Goal: Task Accomplishment & Management: Manage account settings

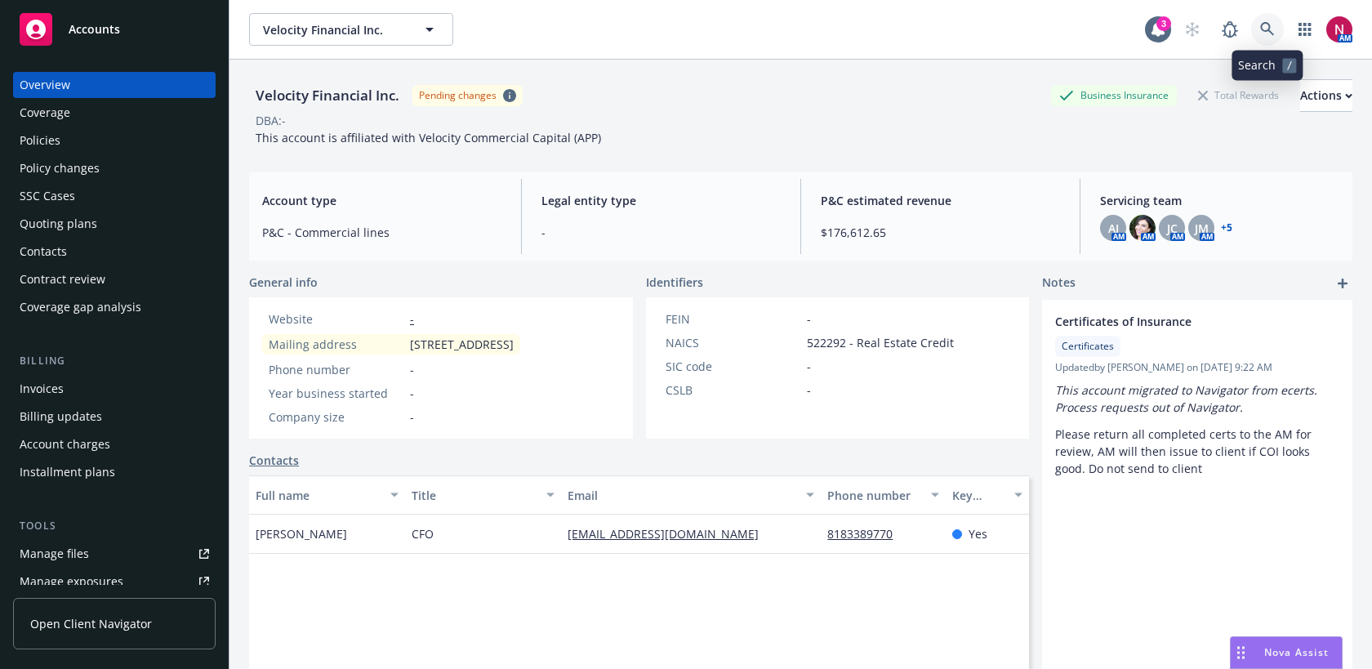
click at [1263, 27] on icon at bounding box center [1267, 29] width 15 height 15
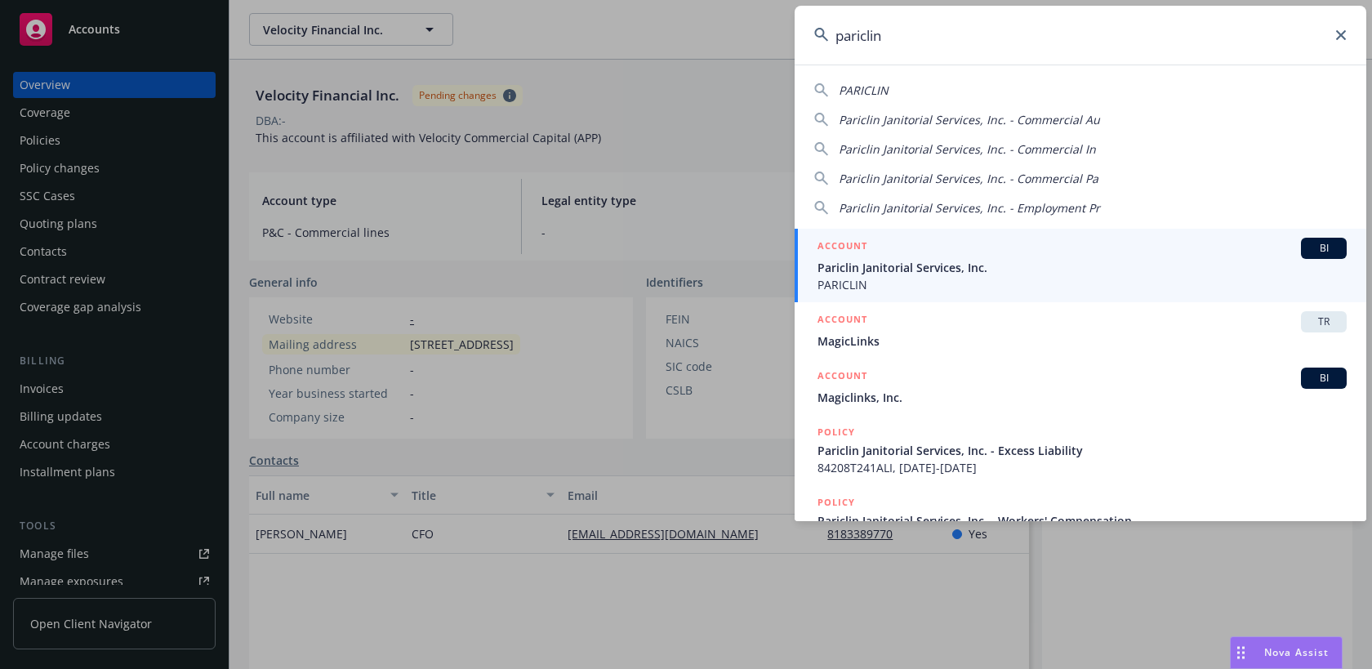
type input "pariclin"
click at [979, 244] on div "ACCOUNT BI" at bounding box center [1082, 248] width 529 height 21
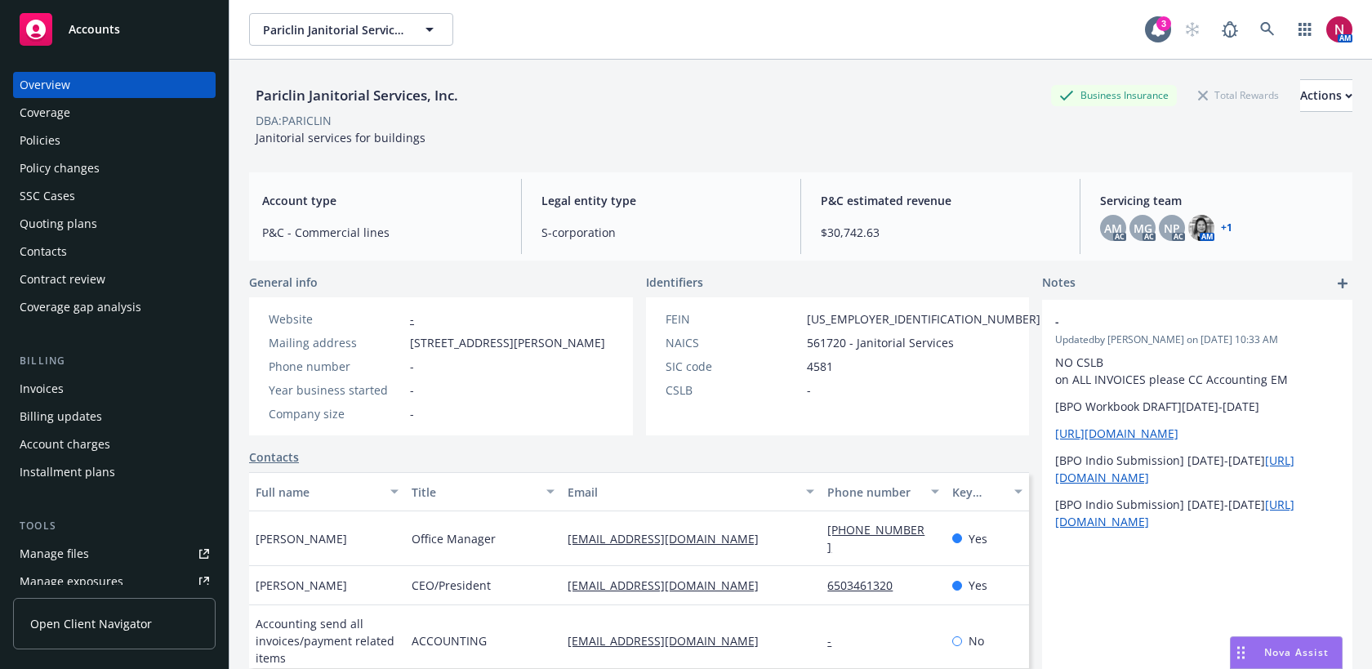
click at [79, 136] on div "Policies" at bounding box center [114, 140] width 189 height 26
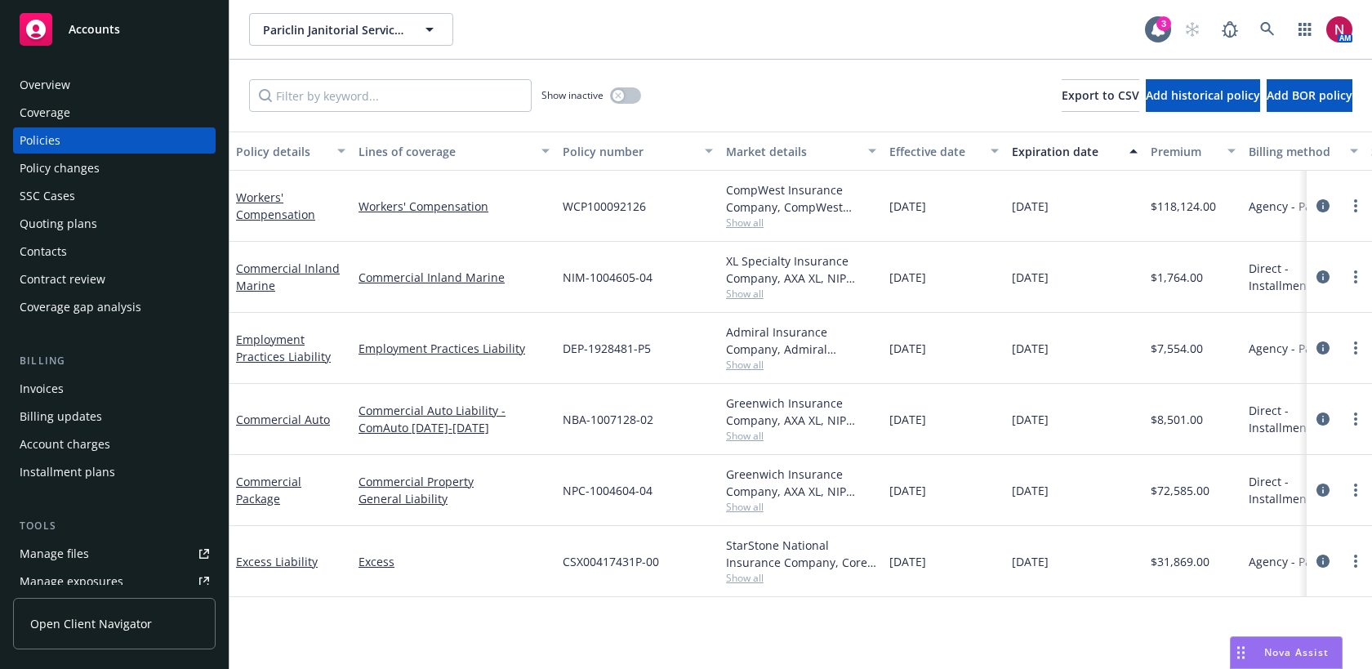
click at [746, 434] on span "Show all" at bounding box center [801, 436] width 150 height 14
click at [310, 25] on span "Pariclin Janitorial Services, Inc." at bounding box center [333, 29] width 141 height 17
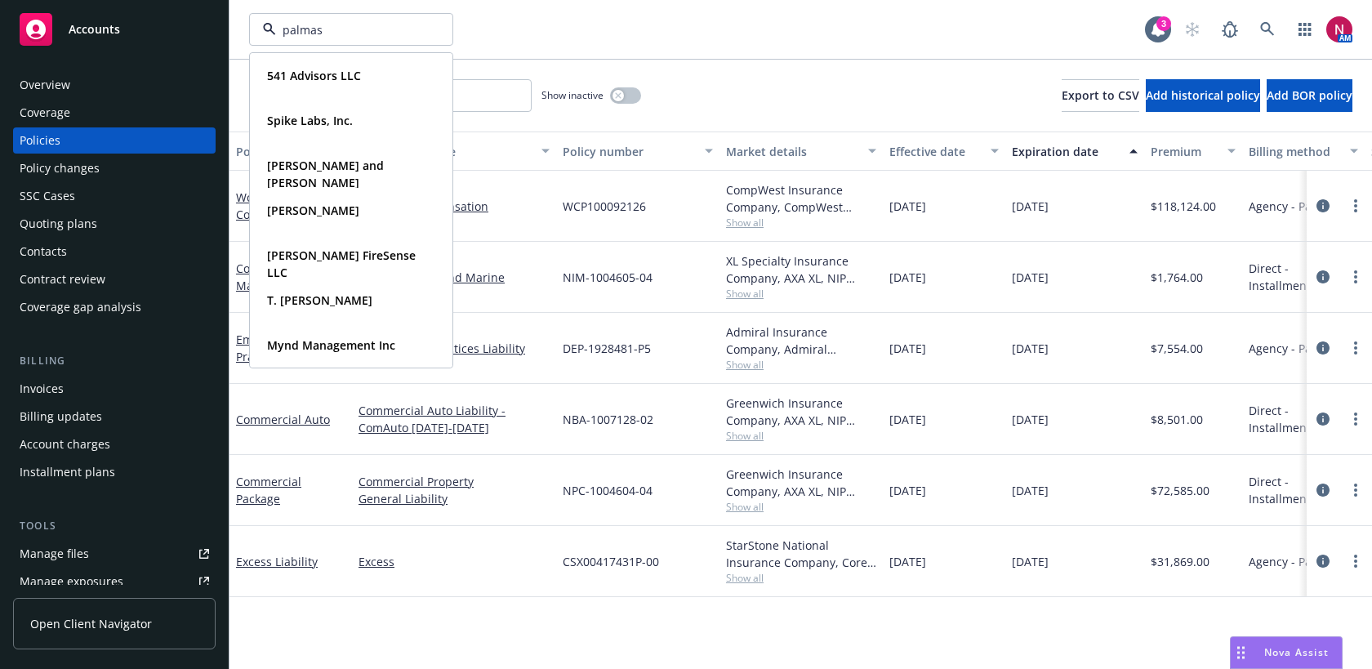
type input "palmas"
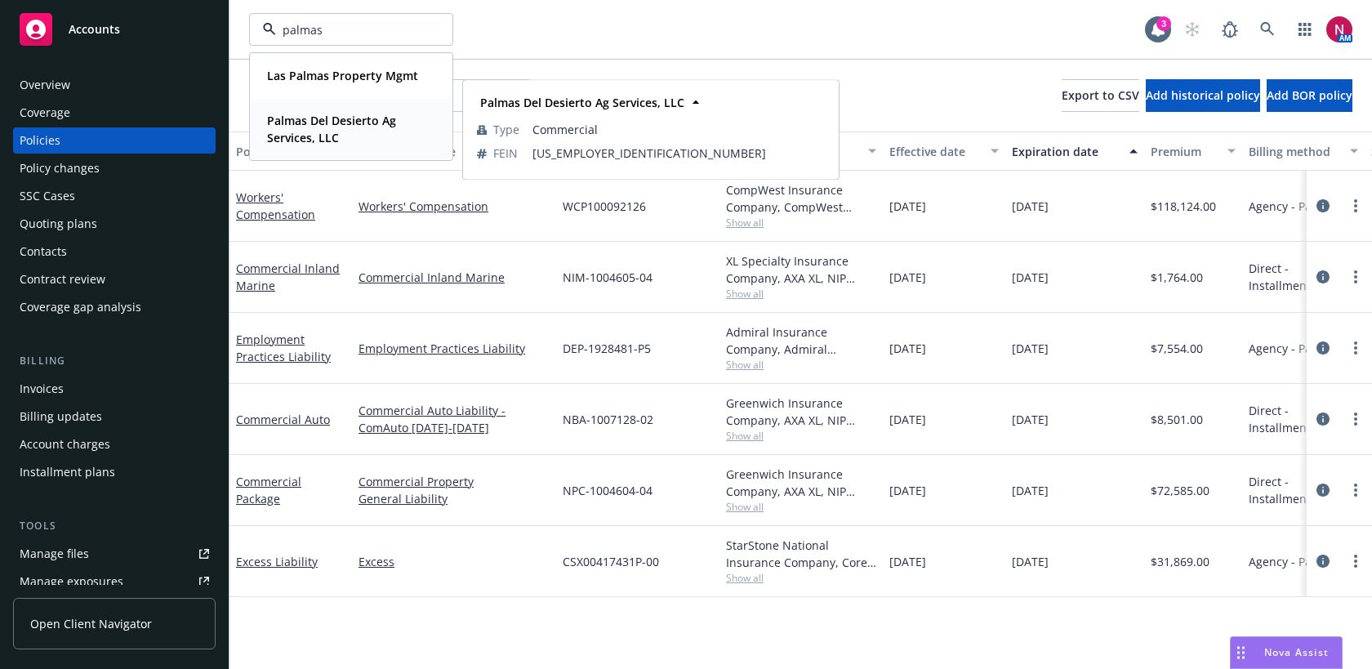
click at [320, 114] on strong "Palmas Del Desierto Ag Services, LLC" at bounding box center [331, 129] width 129 height 33
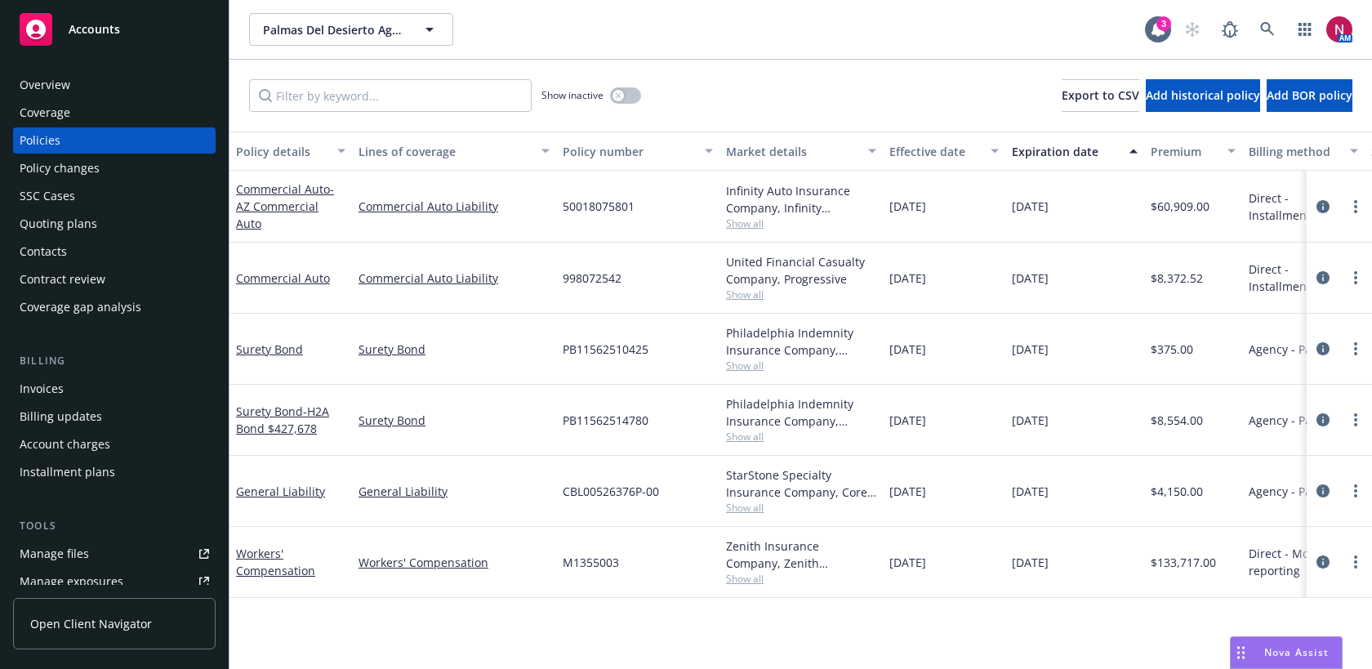
click at [65, 394] on div "Invoices" at bounding box center [114, 389] width 189 height 26
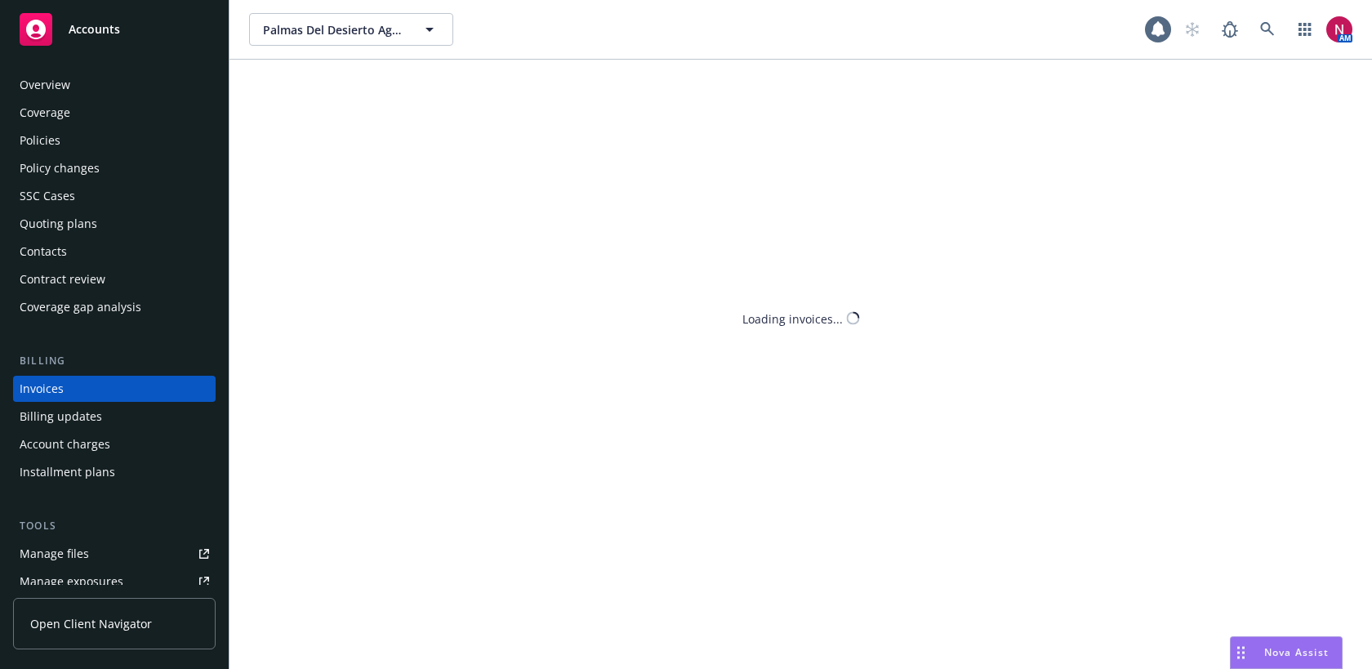
scroll to position [28, 0]
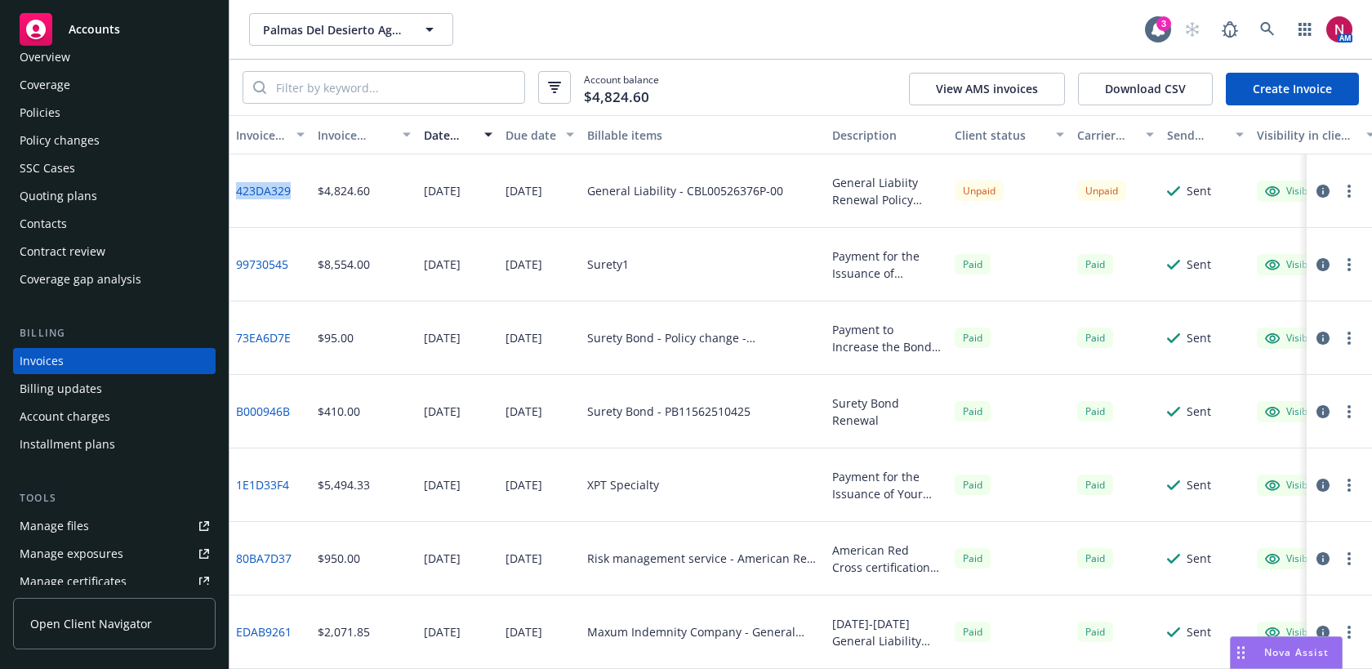
drag, startPoint x: 297, startPoint y: 185, endPoint x: 232, endPoint y: 183, distance: 65.4
click at [232, 183] on div "423DA329" at bounding box center [270, 191] width 82 height 74
copy link "423DA329"
click at [1261, 25] on icon at bounding box center [1267, 29] width 14 height 14
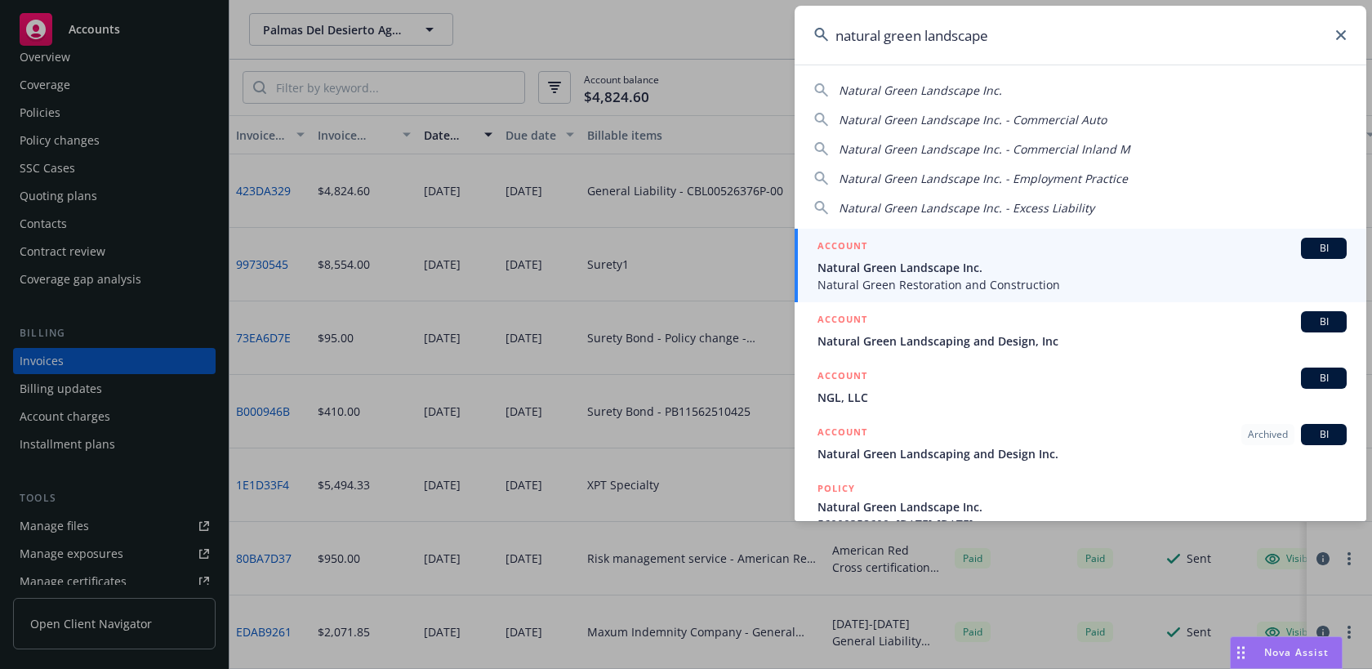
type input "natural green landscape"
click at [1153, 254] on div "ACCOUNT BI" at bounding box center [1082, 248] width 529 height 21
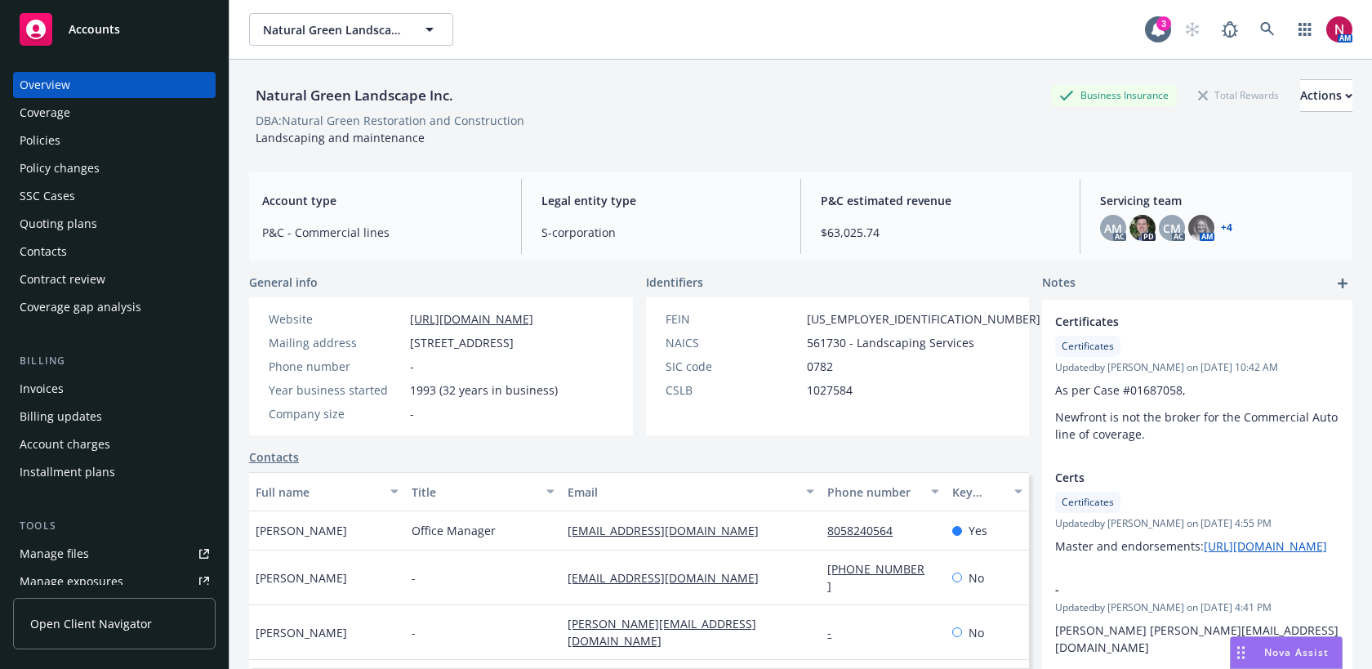
click at [87, 222] on div "Quoting plans" at bounding box center [59, 224] width 78 height 26
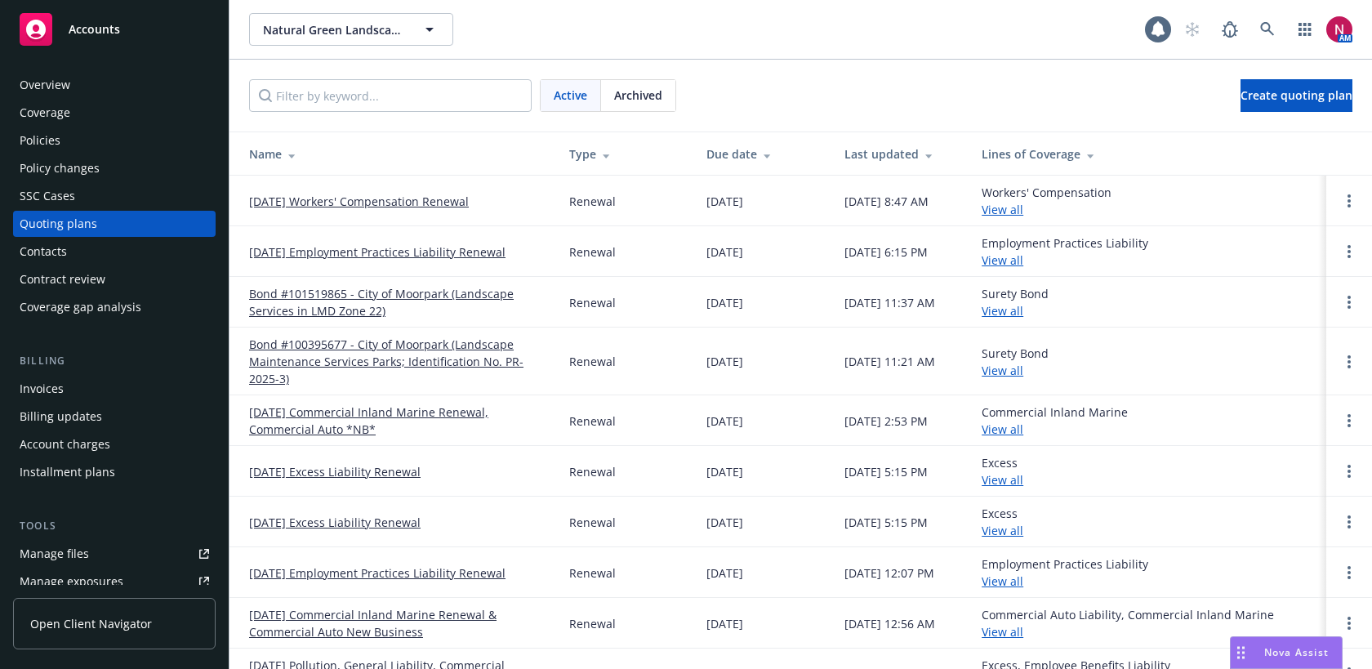
click at [355, 198] on link "[DATE] Workers' Compensation Renewal" at bounding box center [359, 201] width 220 height 17
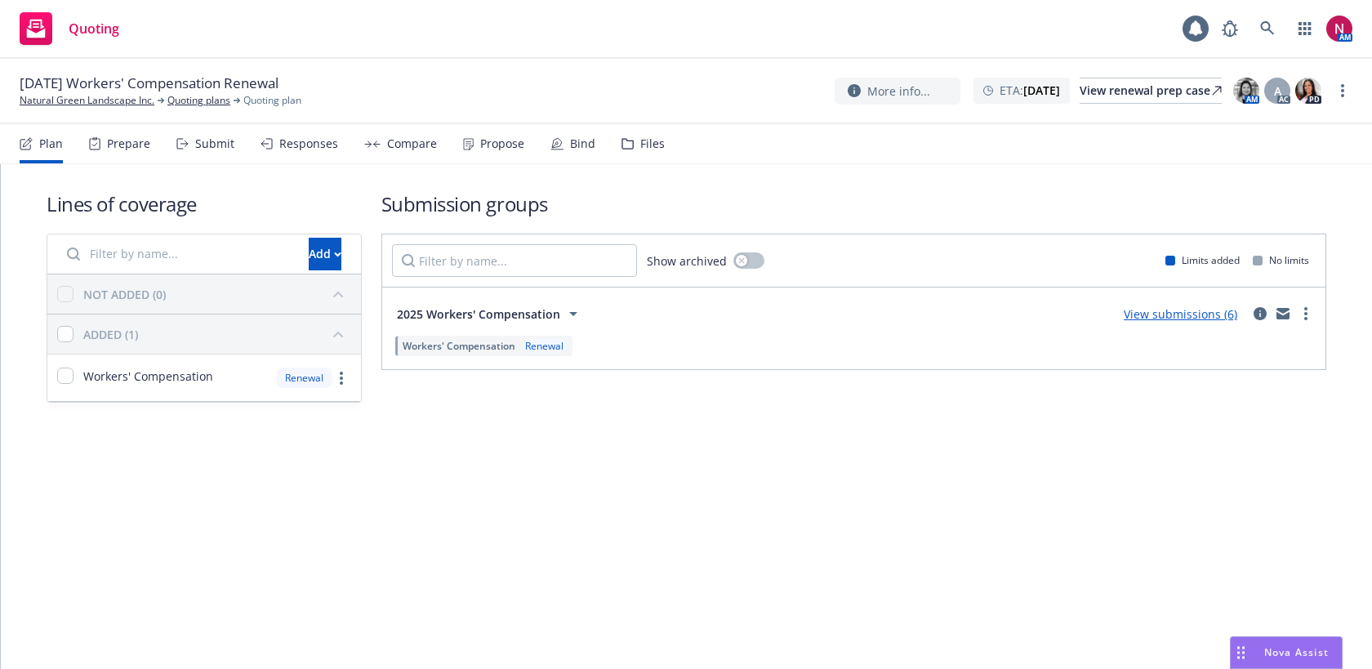
click at [180, 161] on div "Submit" at bounding box center [205, 143] width 58 height 39
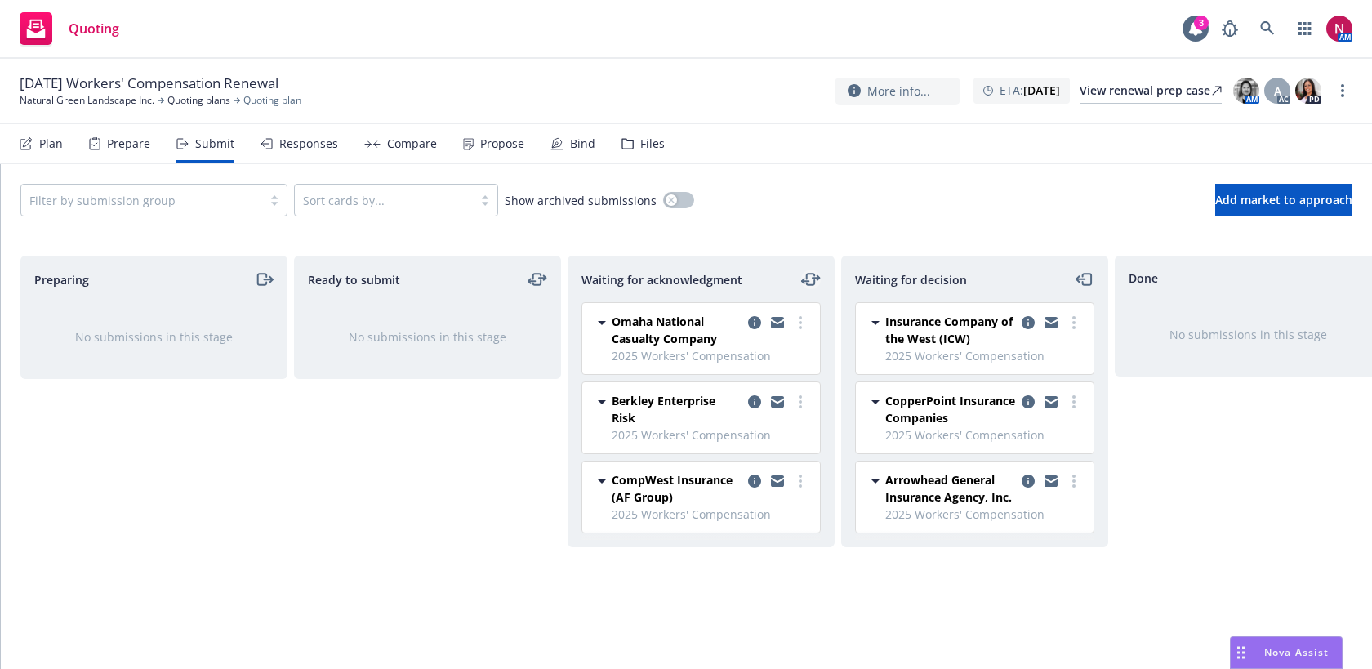
click at [813, 275] on icon "moveLeftRight" at bounding box center [811, 280] width 20 height 20
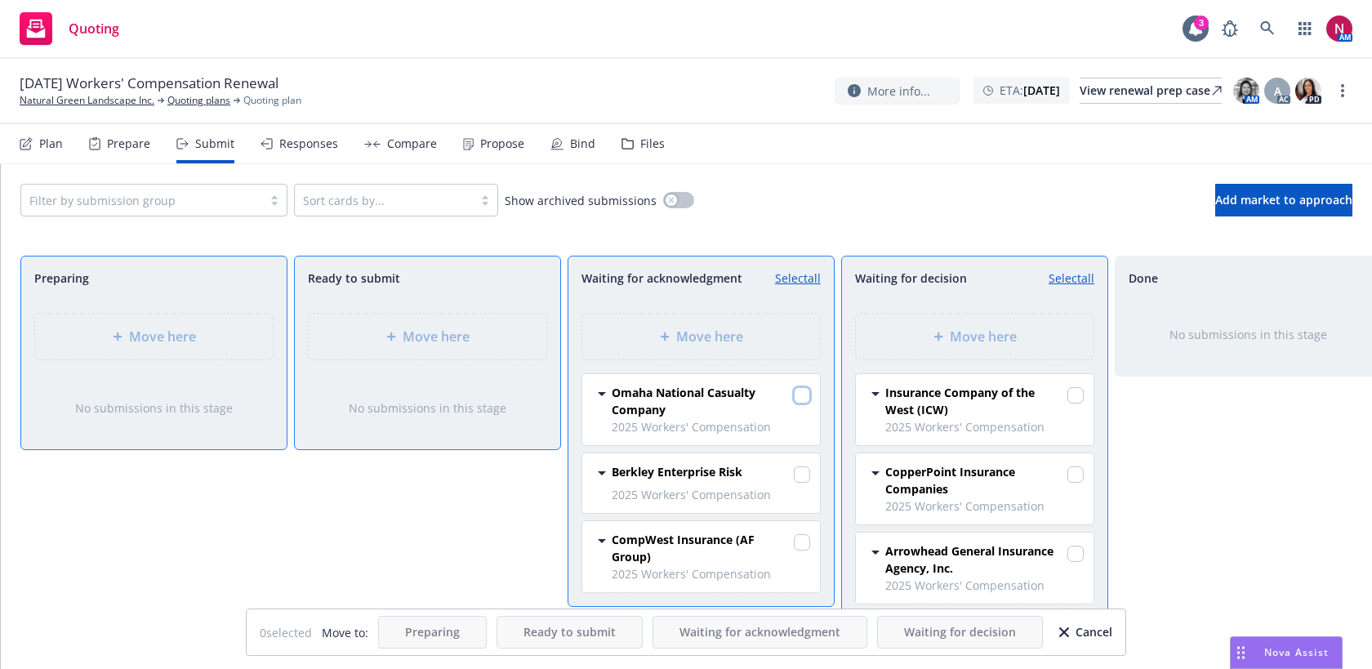
click at [803, 393] on input "checkbox" at bounding box center [802, 395] width 16 height 16
checkbox input "true"
click at [933, 331] on div "Move here" at bounding box center [975, 337] width 212 height 20
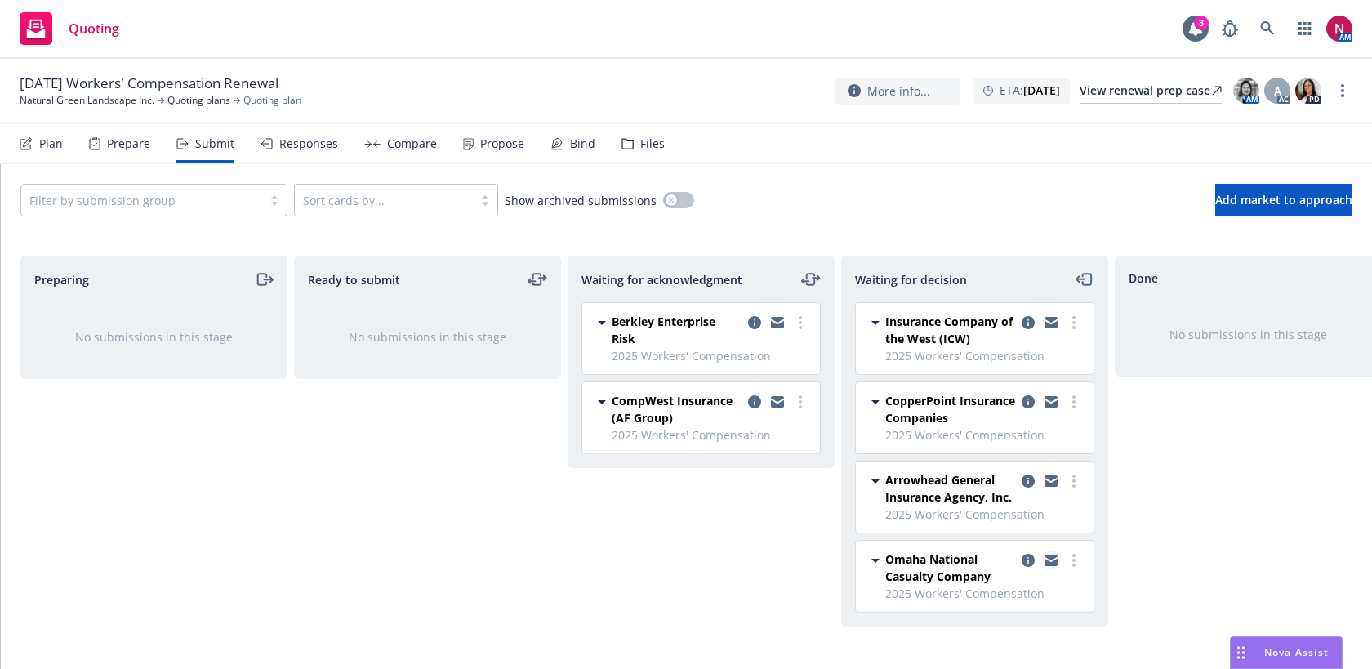
click at [1051, 560] on icon "copy logging email" at bounding box center [1051, 560] width 13 height 11
click at [1262, 33] on icon at bounding box center [1267, 28] width 15 height 15
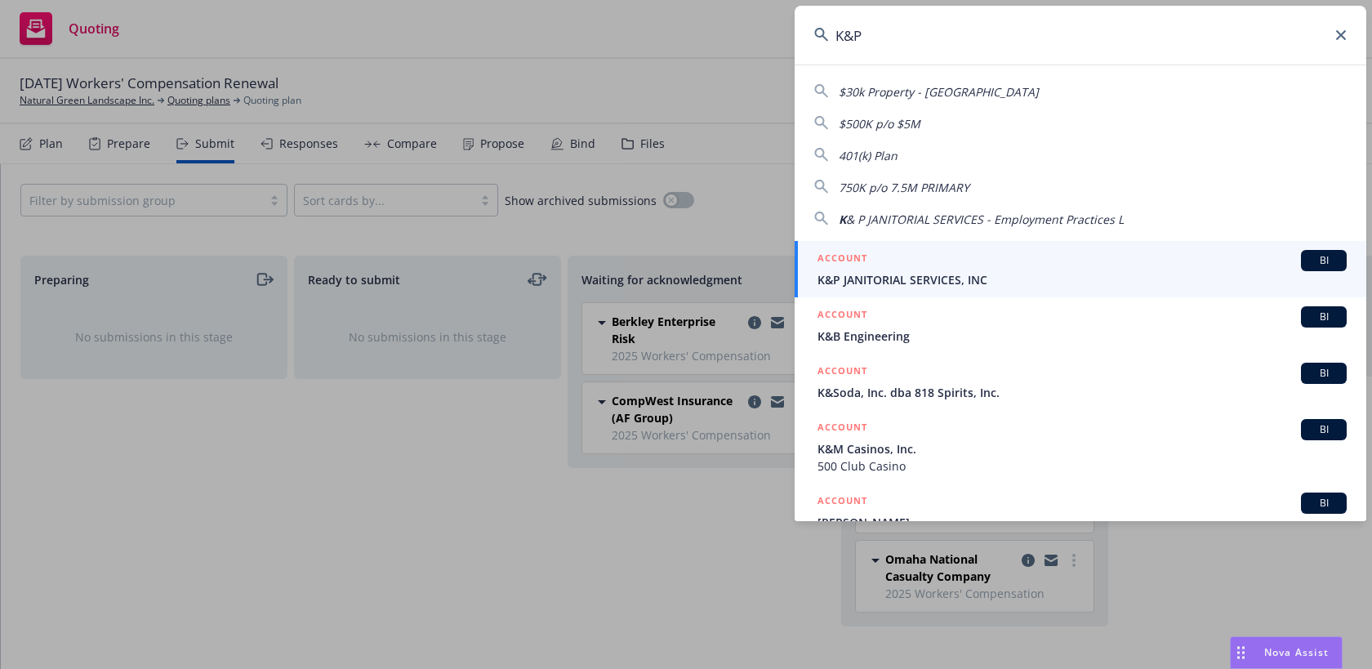
type input "K&P"
click at [1167, 278] on span "K&P JANITORIAL SERVICES, INC" at bounding box center [1082, 279] width 529 height 17
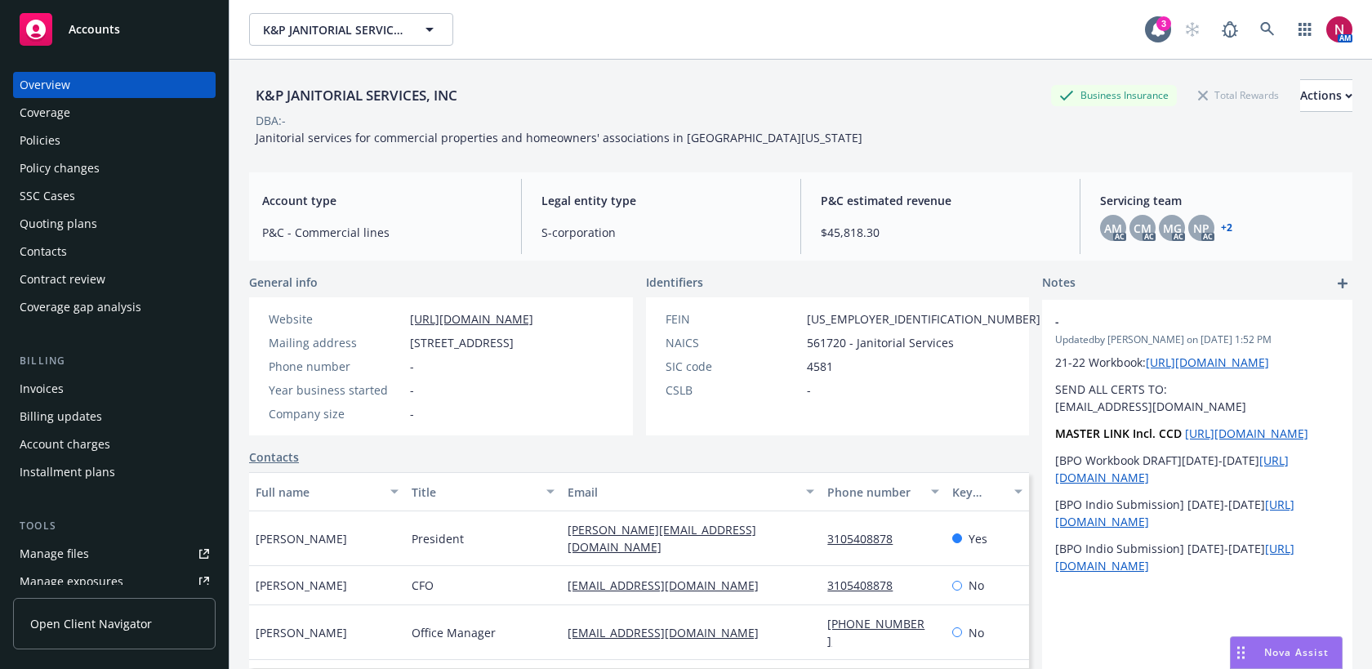
click at [98, 141] on div "Policies" at bounding box center [114, 140] width 189 height 26
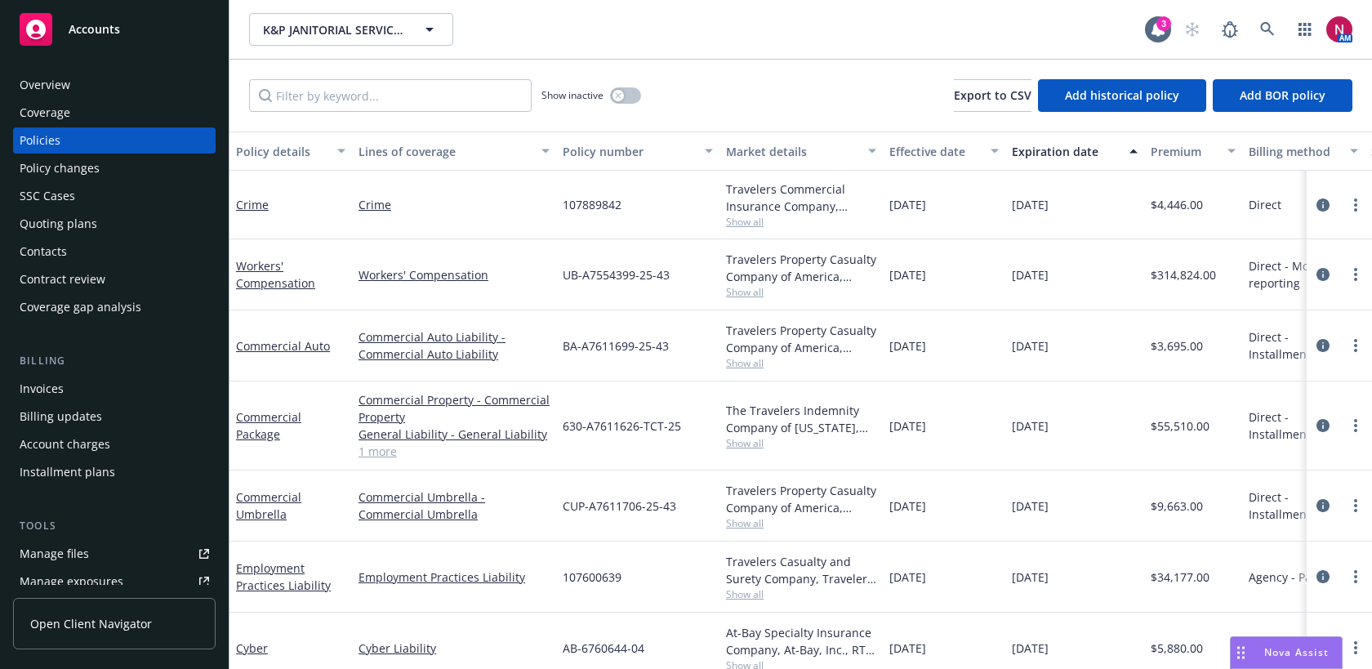
scroll to position [15, 0]
